Goal: Information Seeking & Learning: Learn about a topic

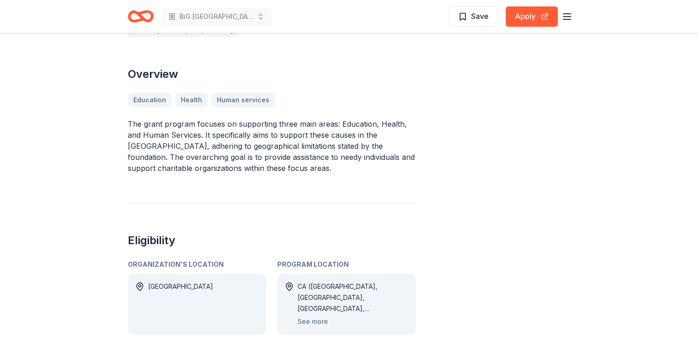
scroll to position [277, 0]
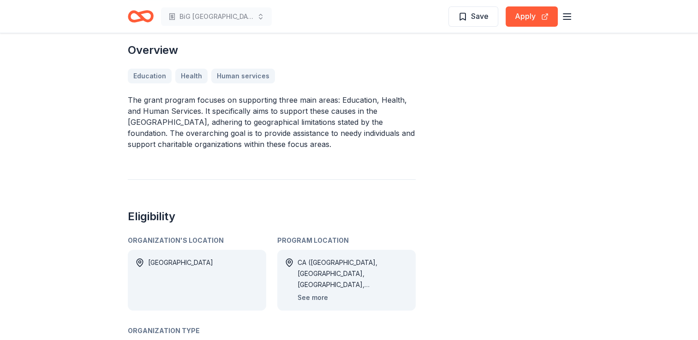
click at [320, 292] on button "See more" at bounding box center [312, 297] width 30 height 11
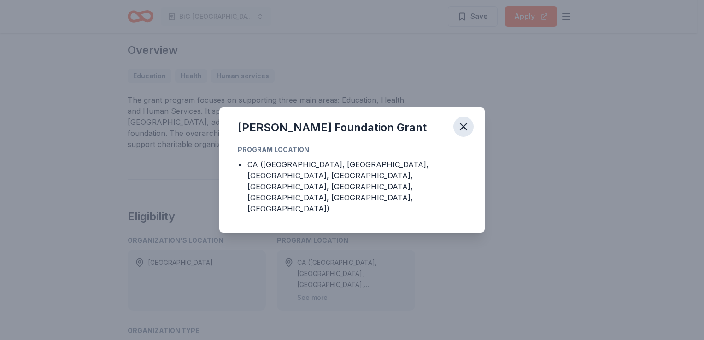
click at [469, 133] on icon "button" at bounding box center [463, 126] width 13 height 13
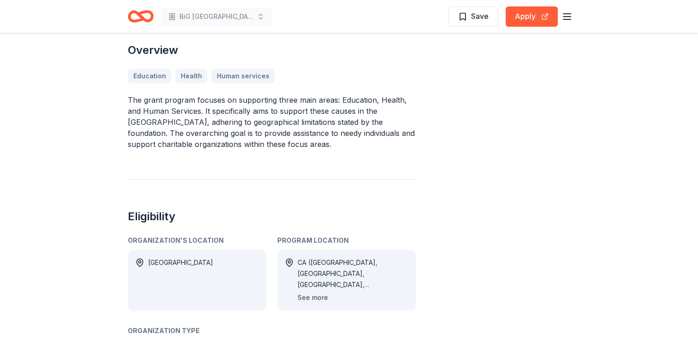
click at [320, 292] on button "See more" at bounding box center [312, 297] width 30 height 11
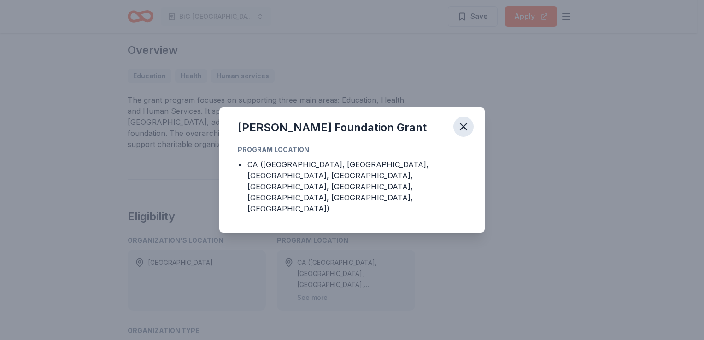
click at [467, 130] on icon "button" at bounding box center [464, 127] width 6 height 6
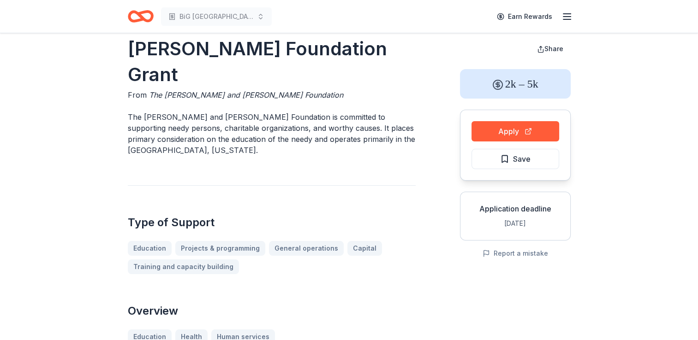
scroll to position [0, 0]
